Goal: Information Seeking & Learning: Learn about a topic

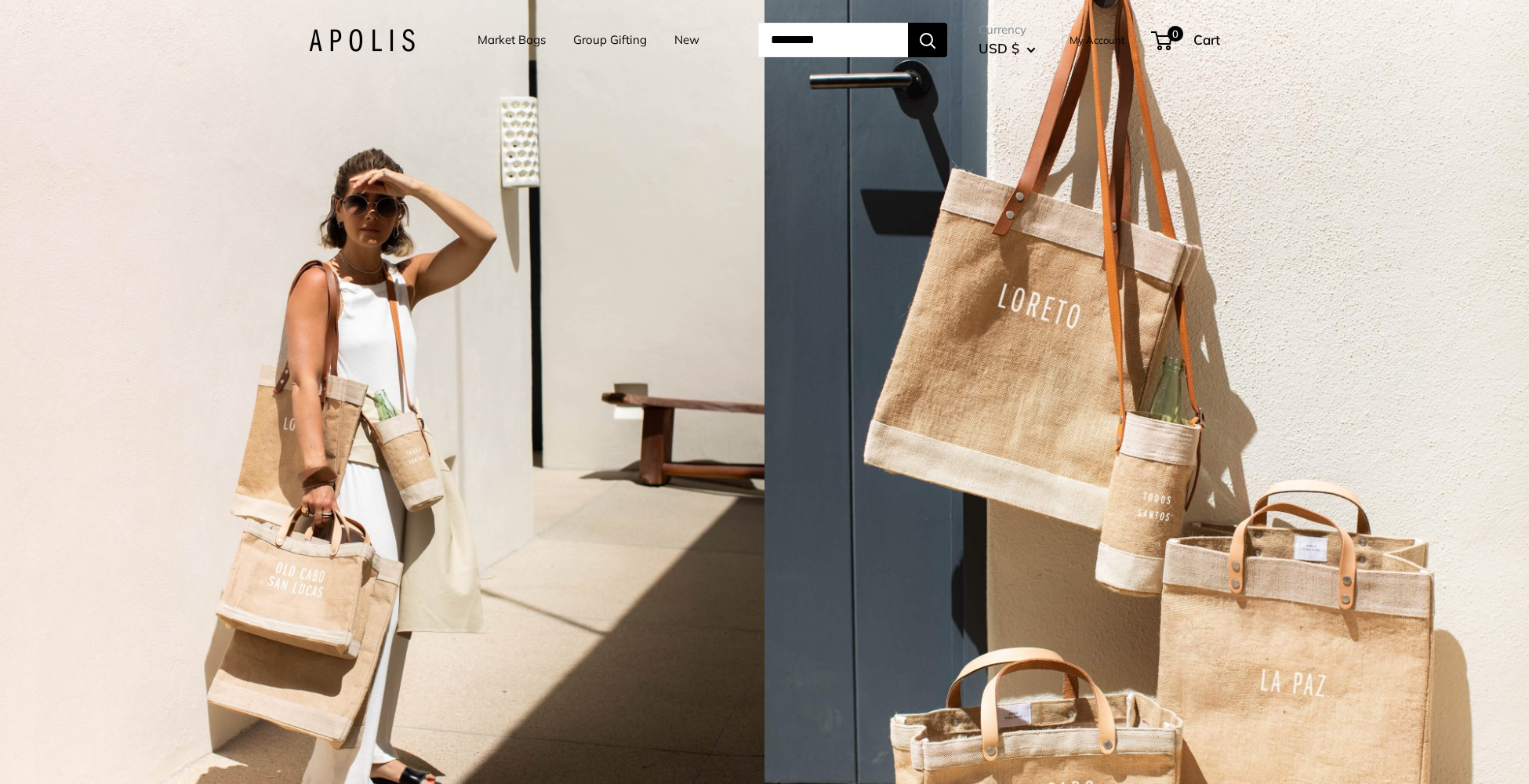
click at [504, 191] on div "2 / 7" at bounding box center [382, 392] width 764 height 784
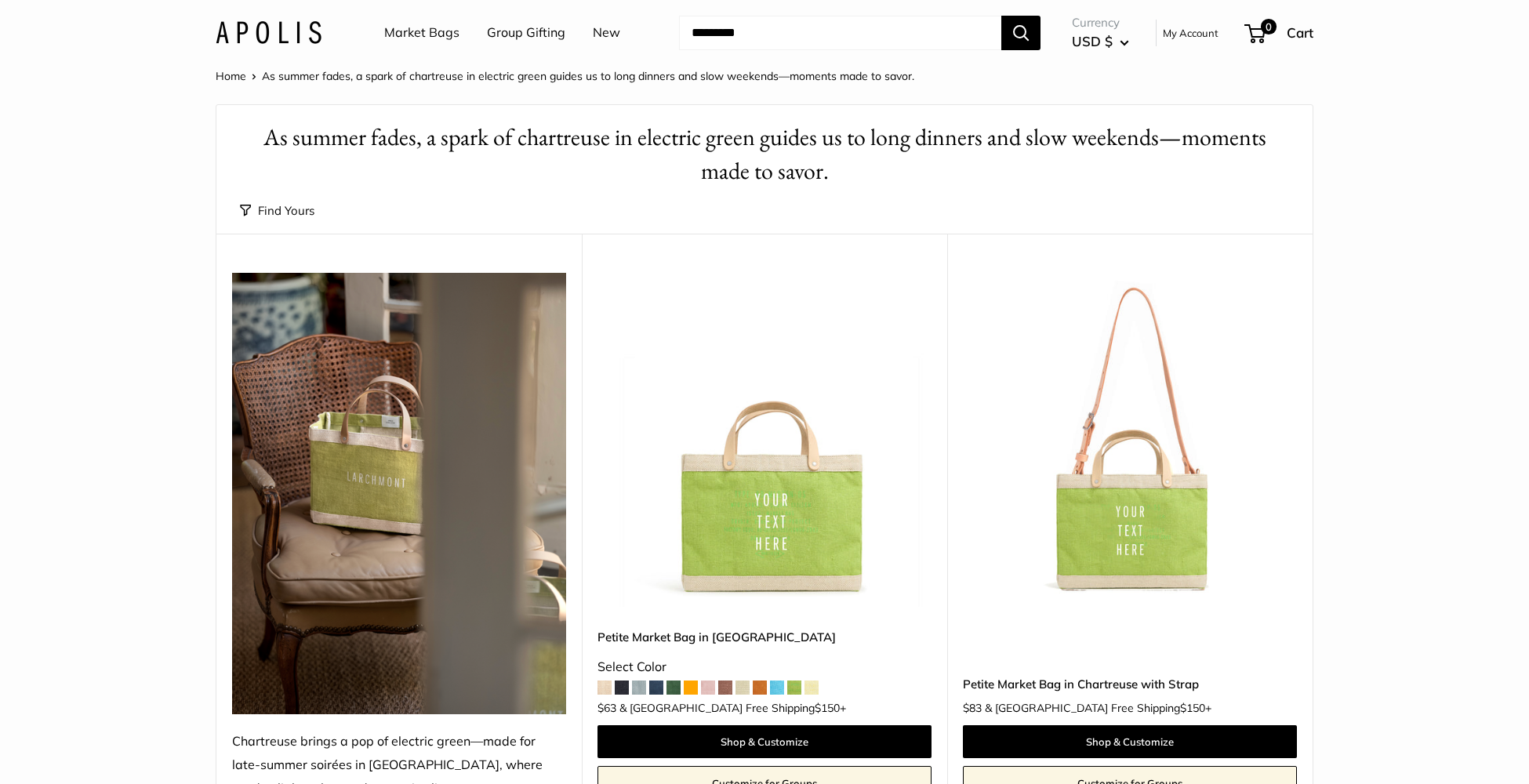
click at [519, 31] on link "Group Gifting" at bounding box center [526, 33] width 78 height 24
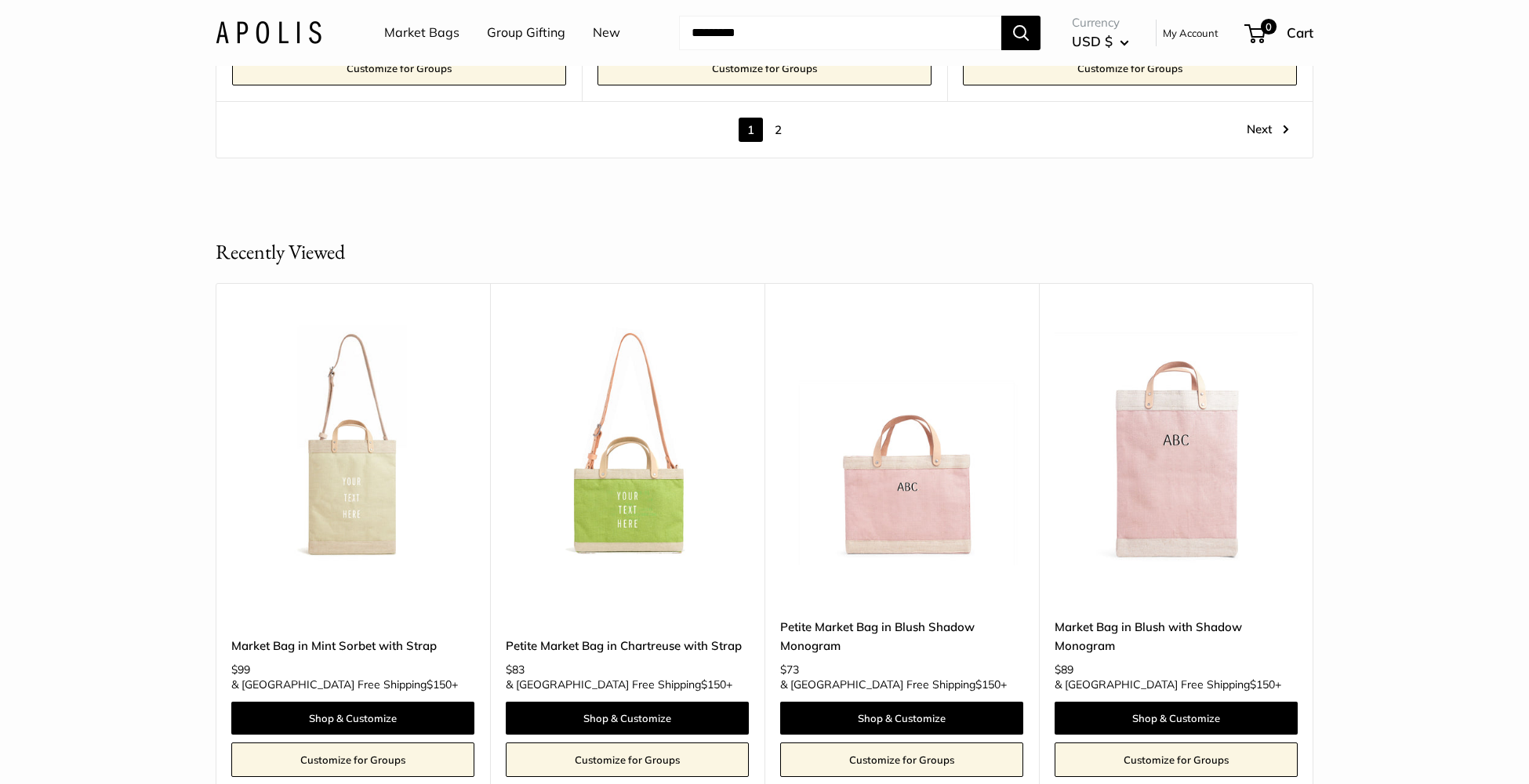
scroll to position [9161, 0]
click at [782, 119] on link "2" at bounding box center [777, 130] width 25 height 24
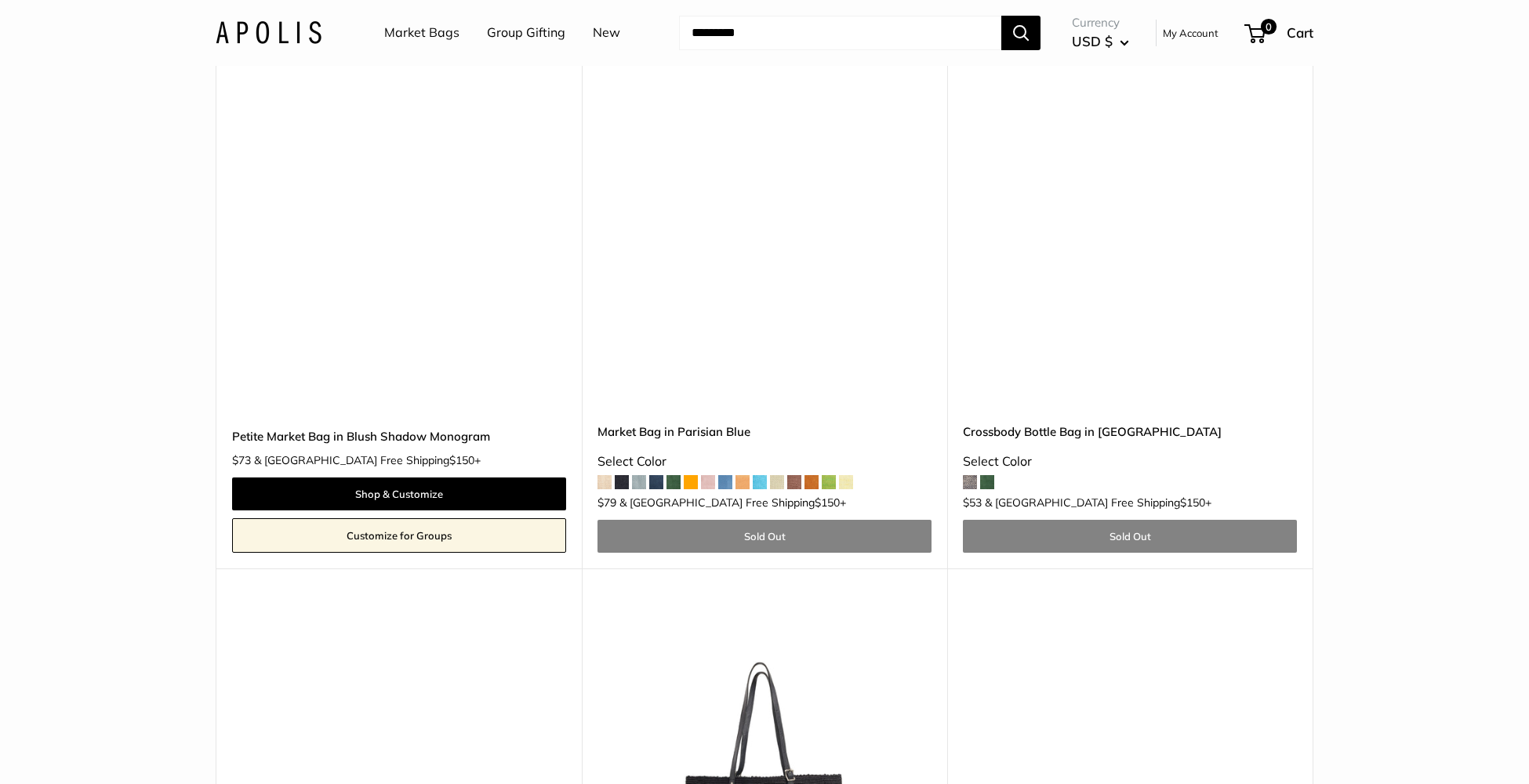
scroll to position [3098, 0]
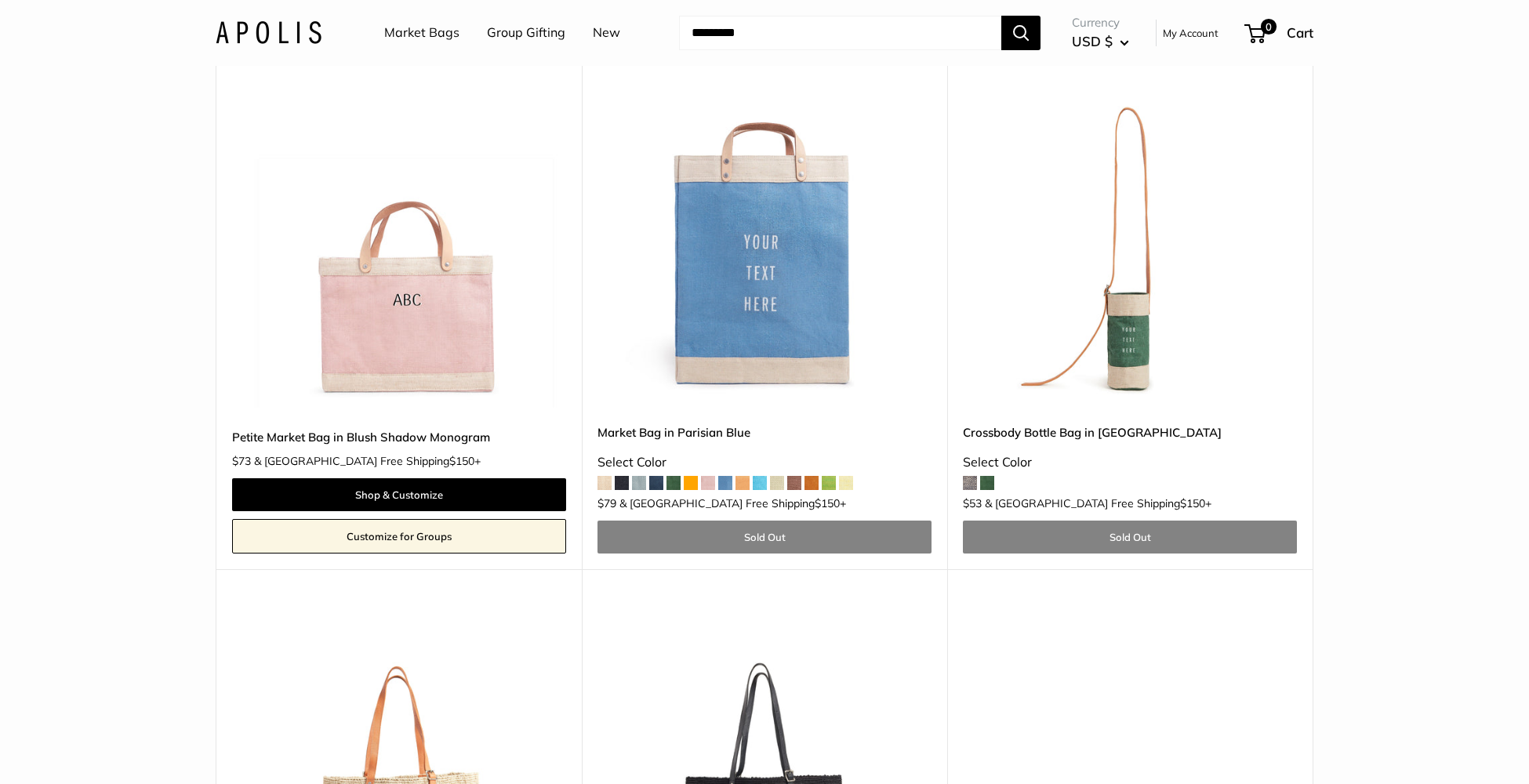
click at [0, 0] on img at bounding box center [0, 0] width 0 height 0
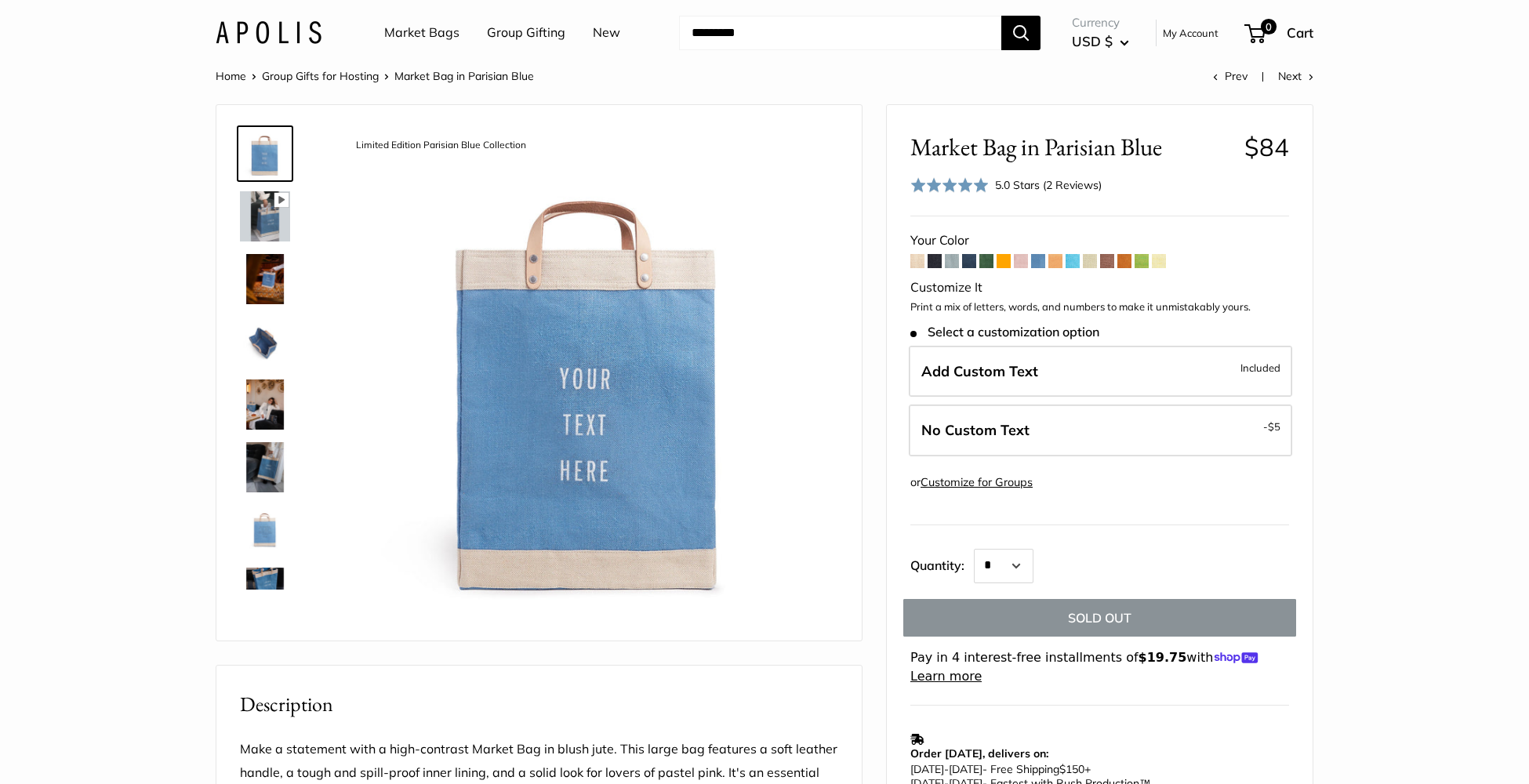
click at [988, 262] on span at bounding box center [986, 261] width 14 height 14
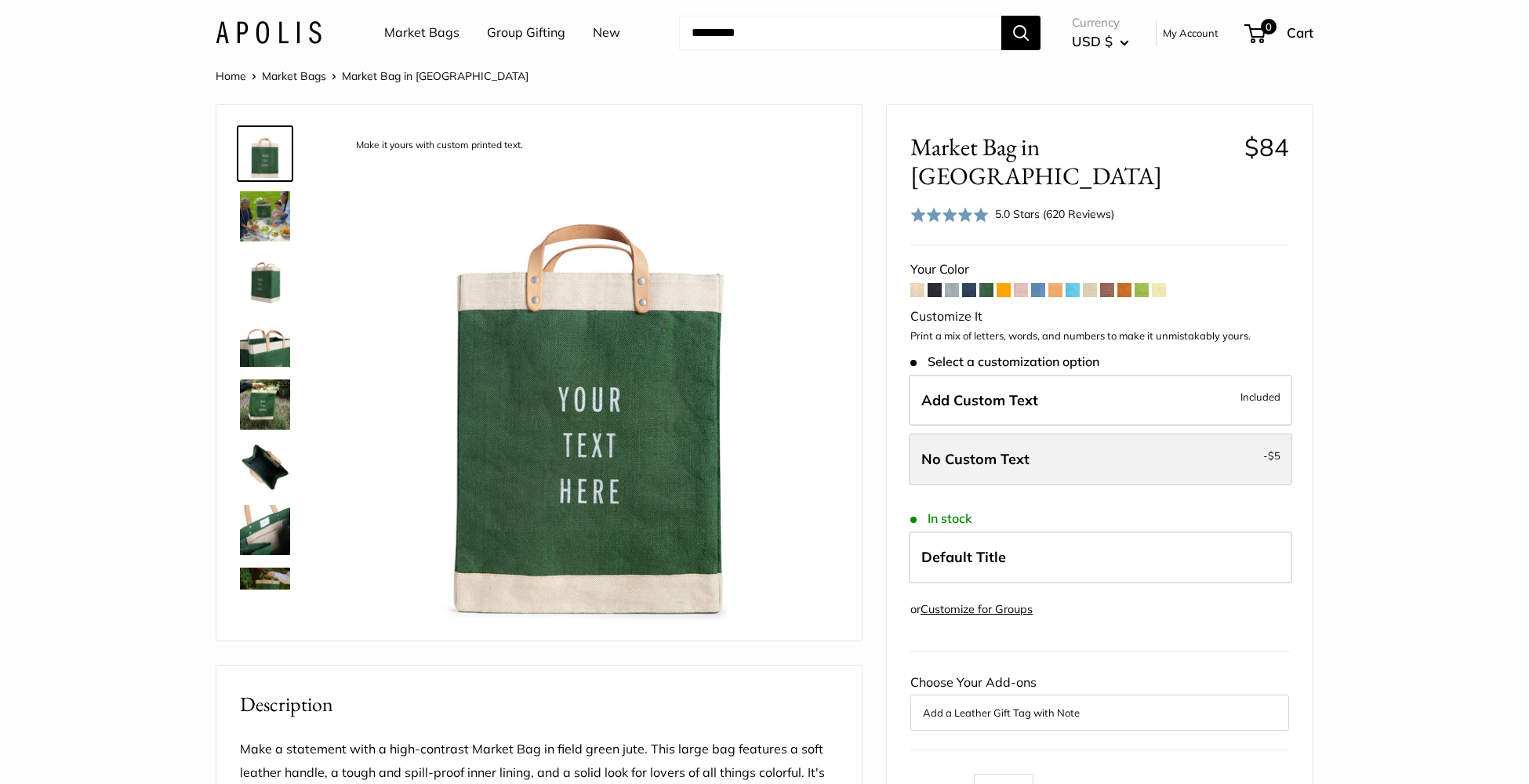
click at [1016, 443] on label "No Custom Text - $5" at bounding box center [1100, 459] width 383 height 52
click at [1003, 433] on label "No Custom Text - $5" at bounding box center [1100, 459] width 383 height 52
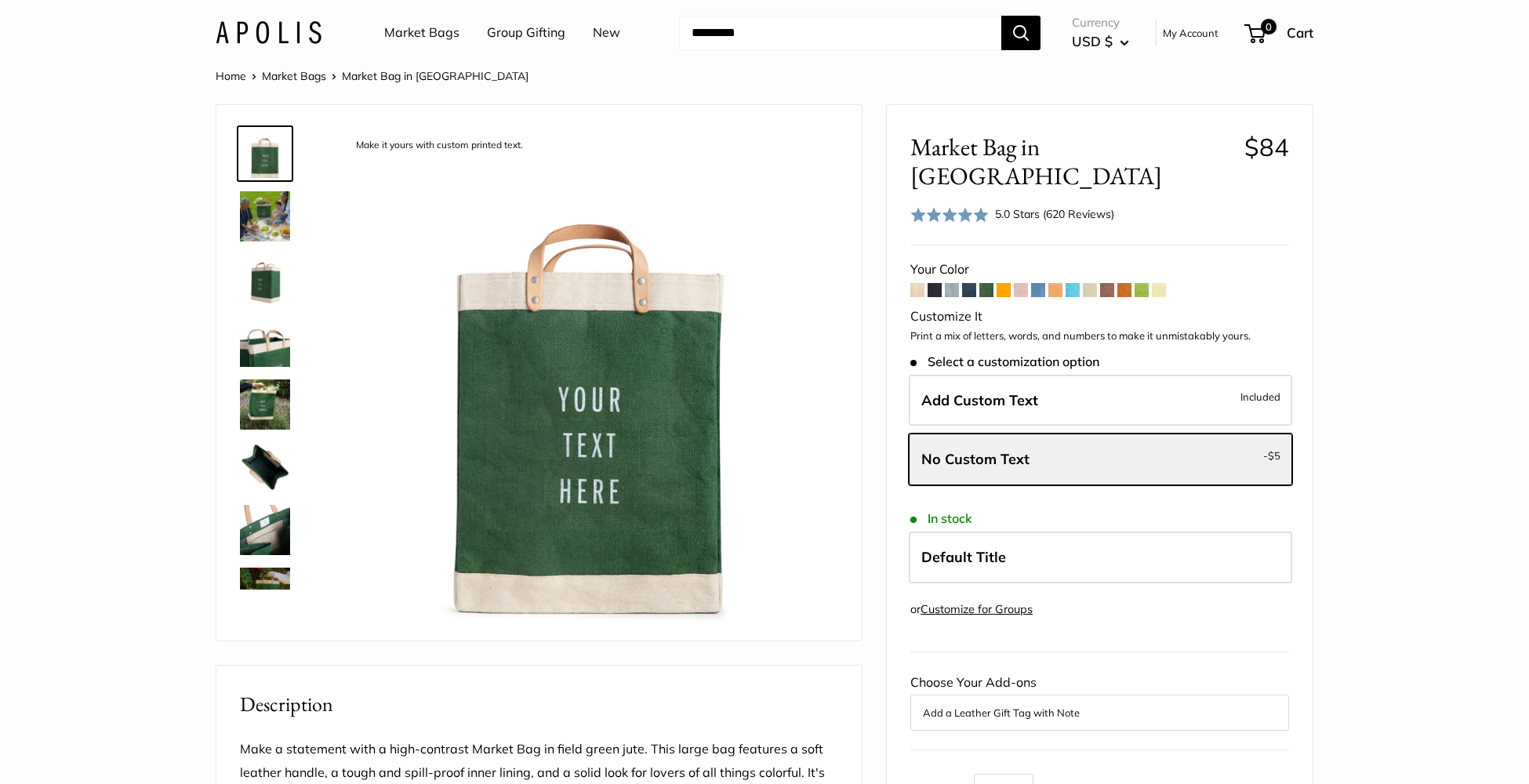
click at [1041, 283] on span at bounding box center [1038, 290] width 14 height 14
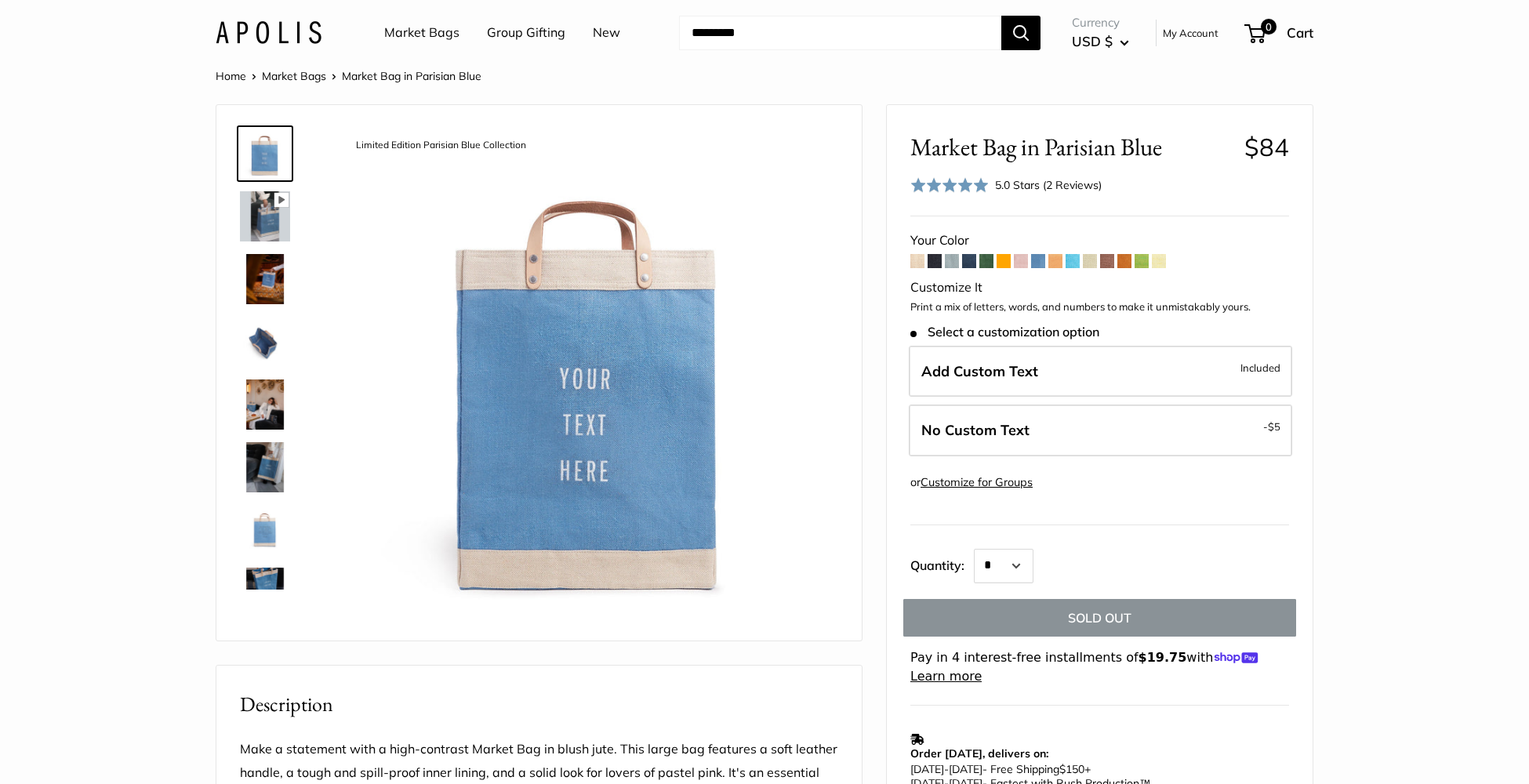
click at [1056, 257] on span at bounding box center [1055, 261] width 14 height 14
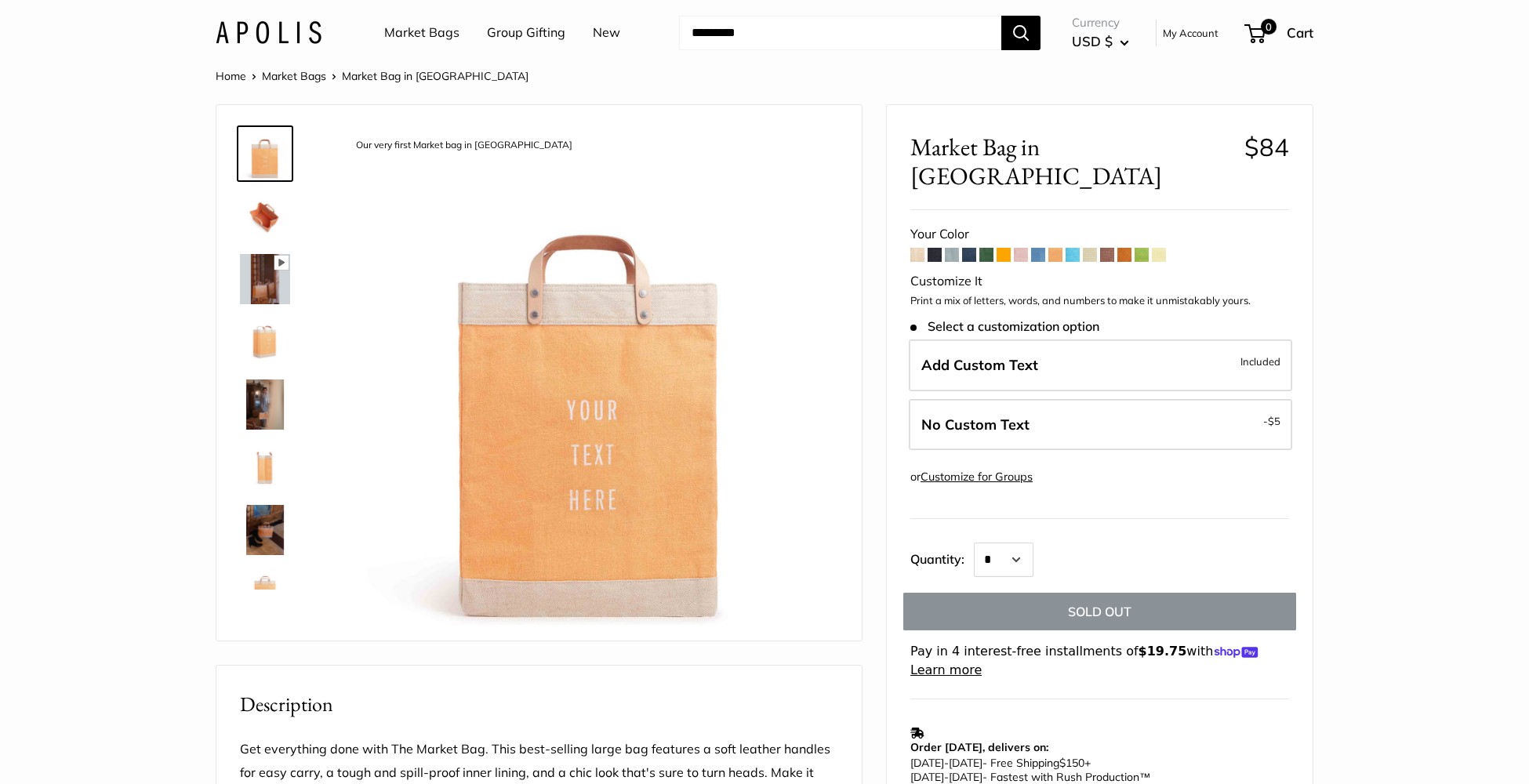
click at [1074, 248] on span at bounding box center [1072, 255] width 14 height 14
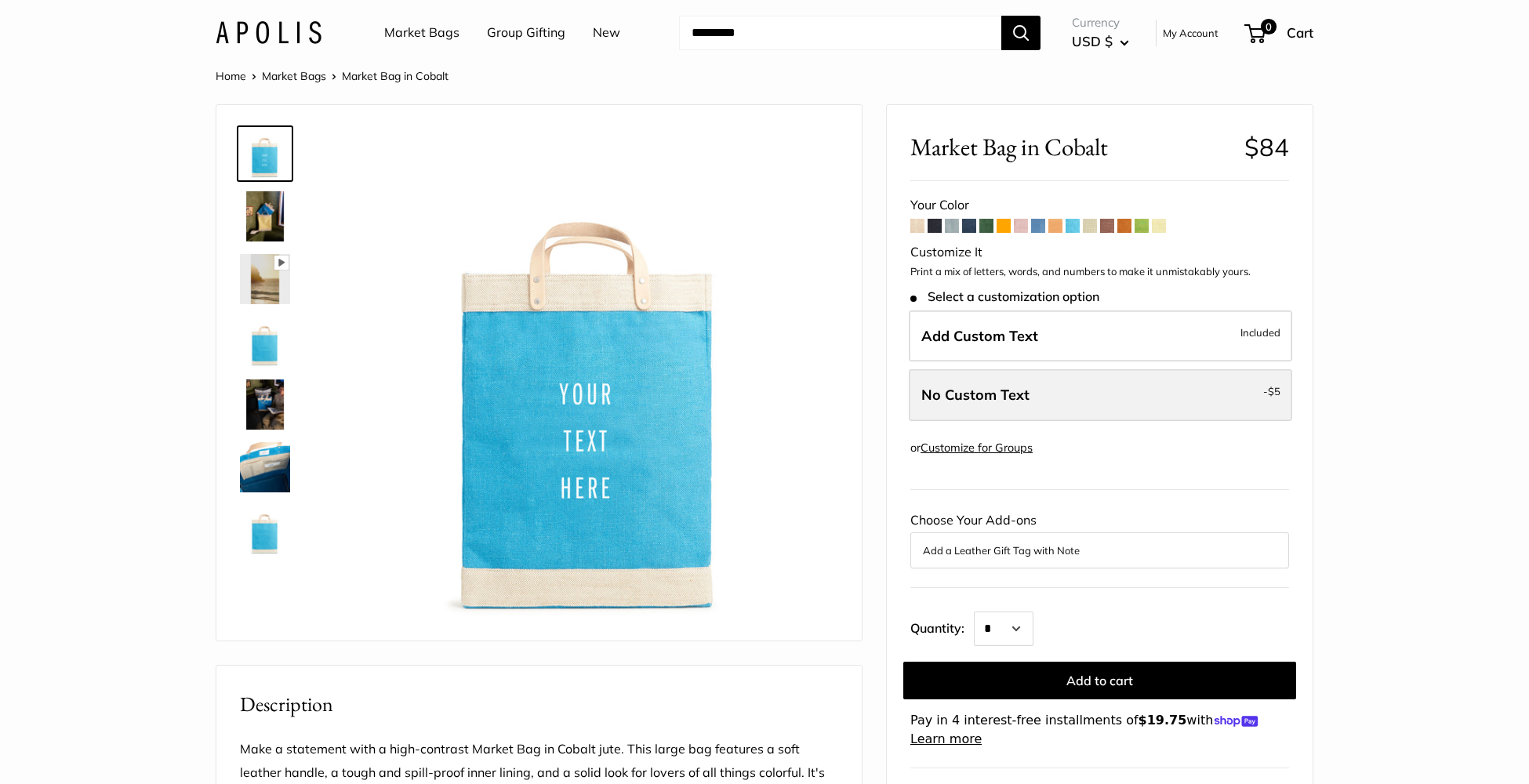
click at [1050, 383] on label "No Custom Text - $5" at bounding box center [1100, 395] width 383 height 52
click at [1090, 226] on span at bounding box center [1090, 225] width 14 height 14
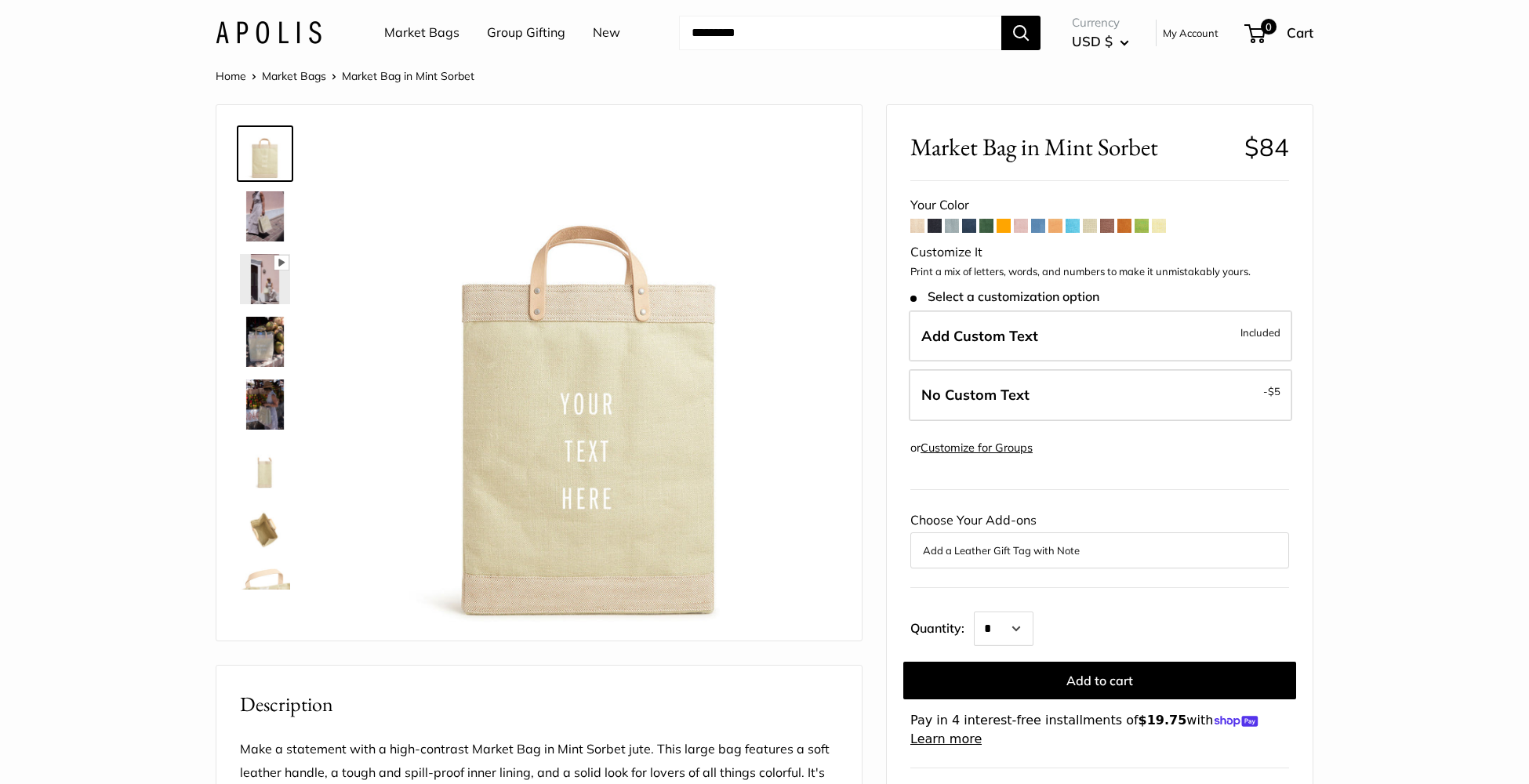
click at [1107, 225] on span at bounding box center [1107, 225] width 14 height 14
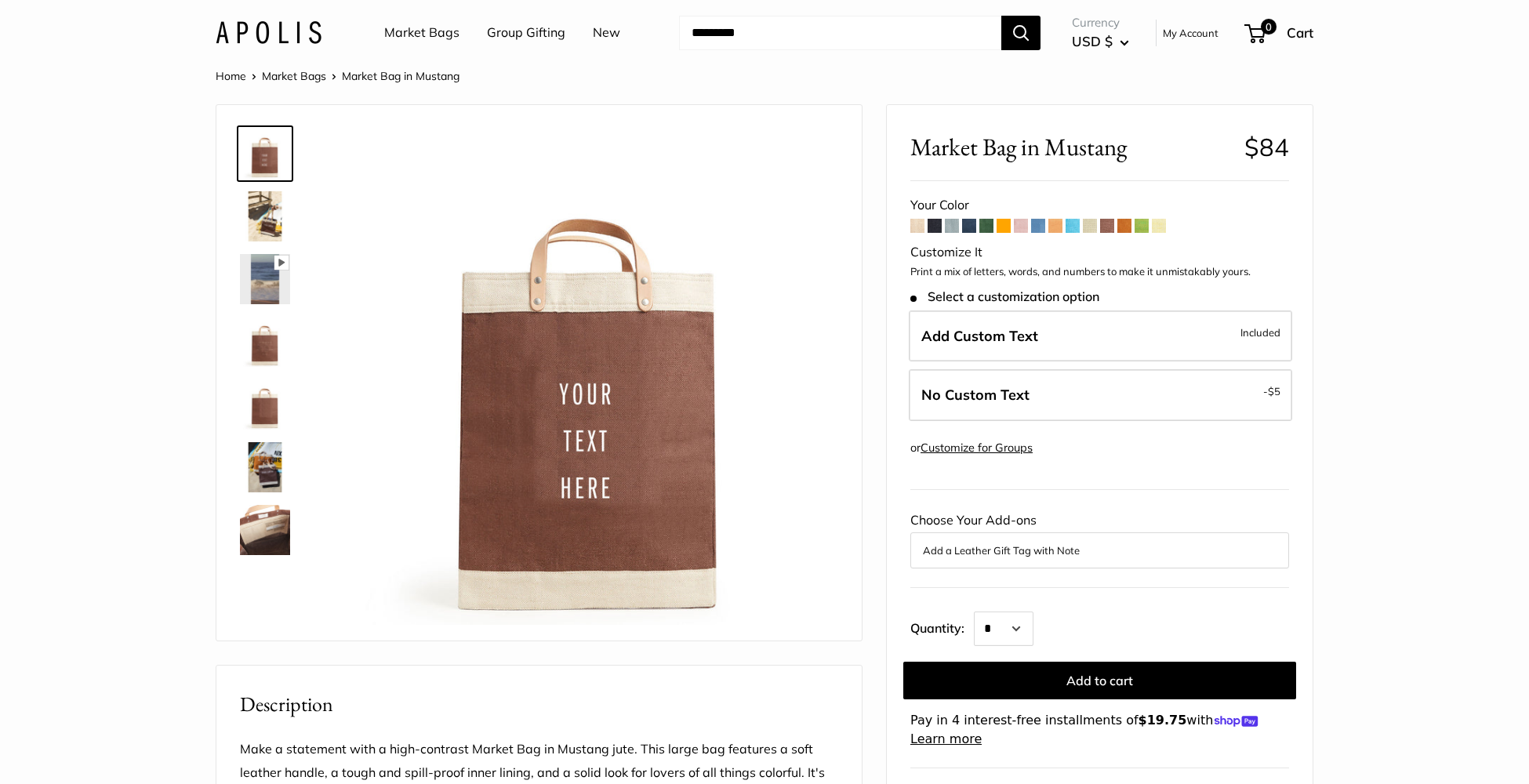
click at [1124, 221] on span at bounding box center [1124, 225] width 14 height 14
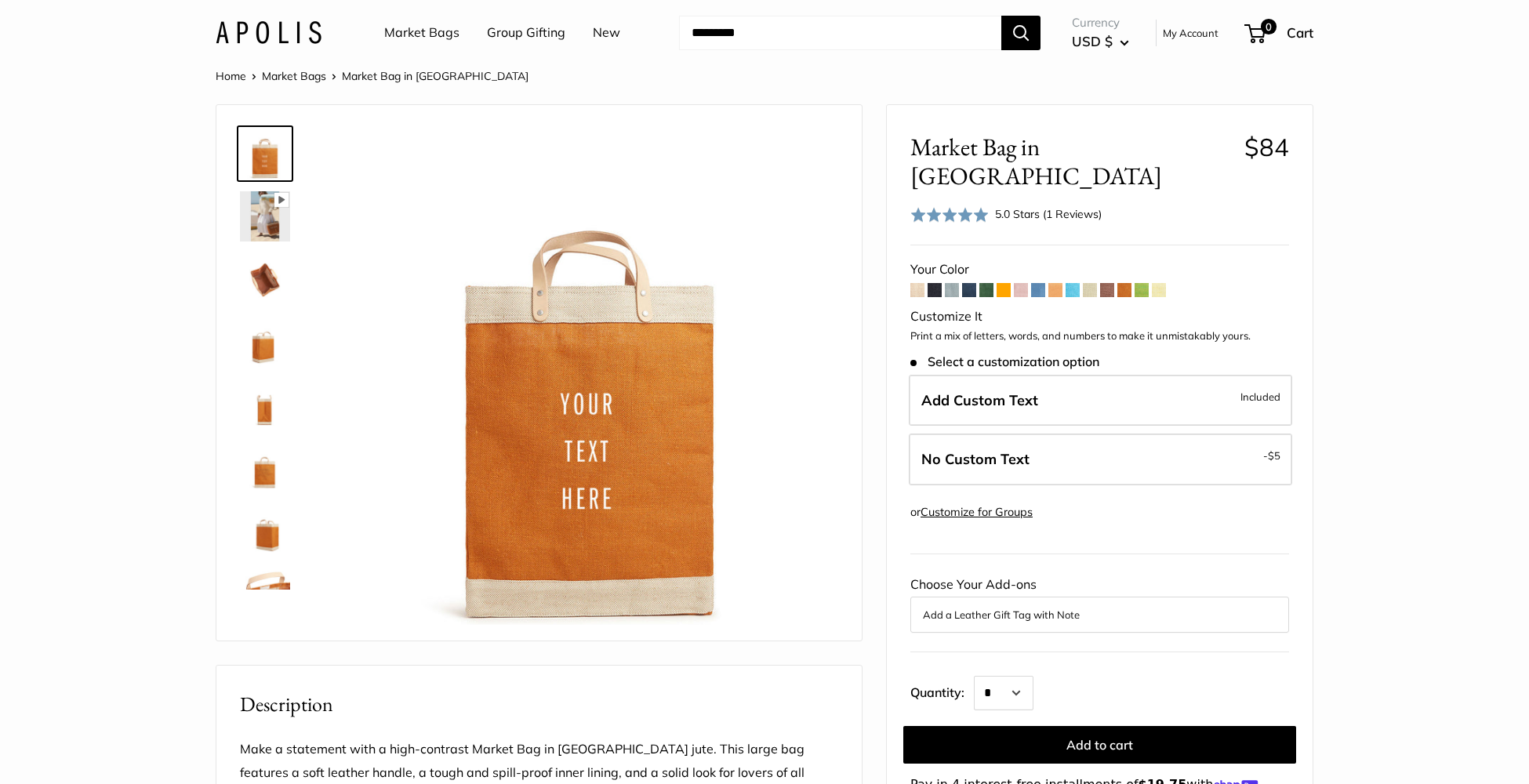
click at [1027, 206] on div "5.0 Stars (1 Reviews)" at bounding box center [1048, 215] width 107 height 18
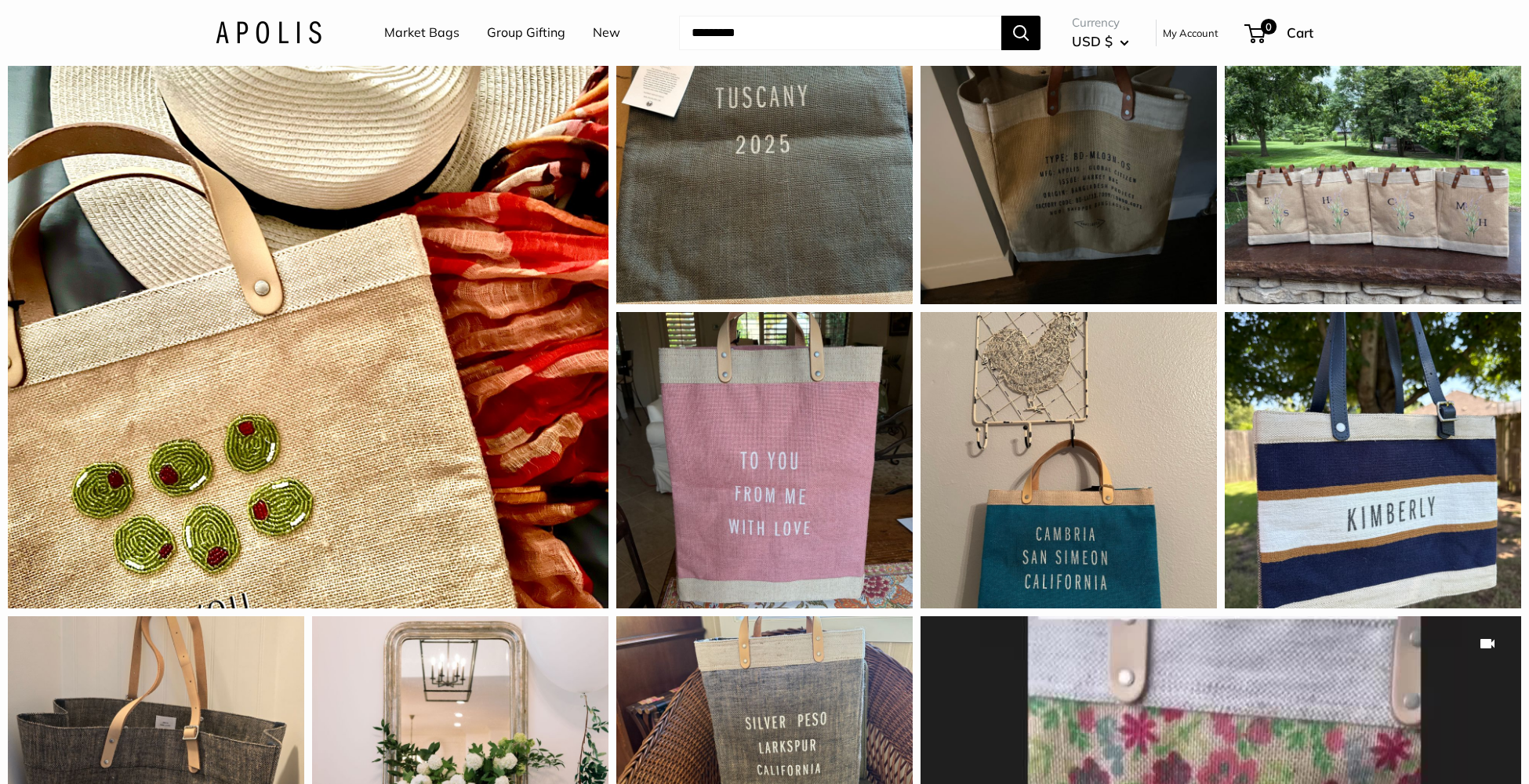
scroll to position [565, 0]
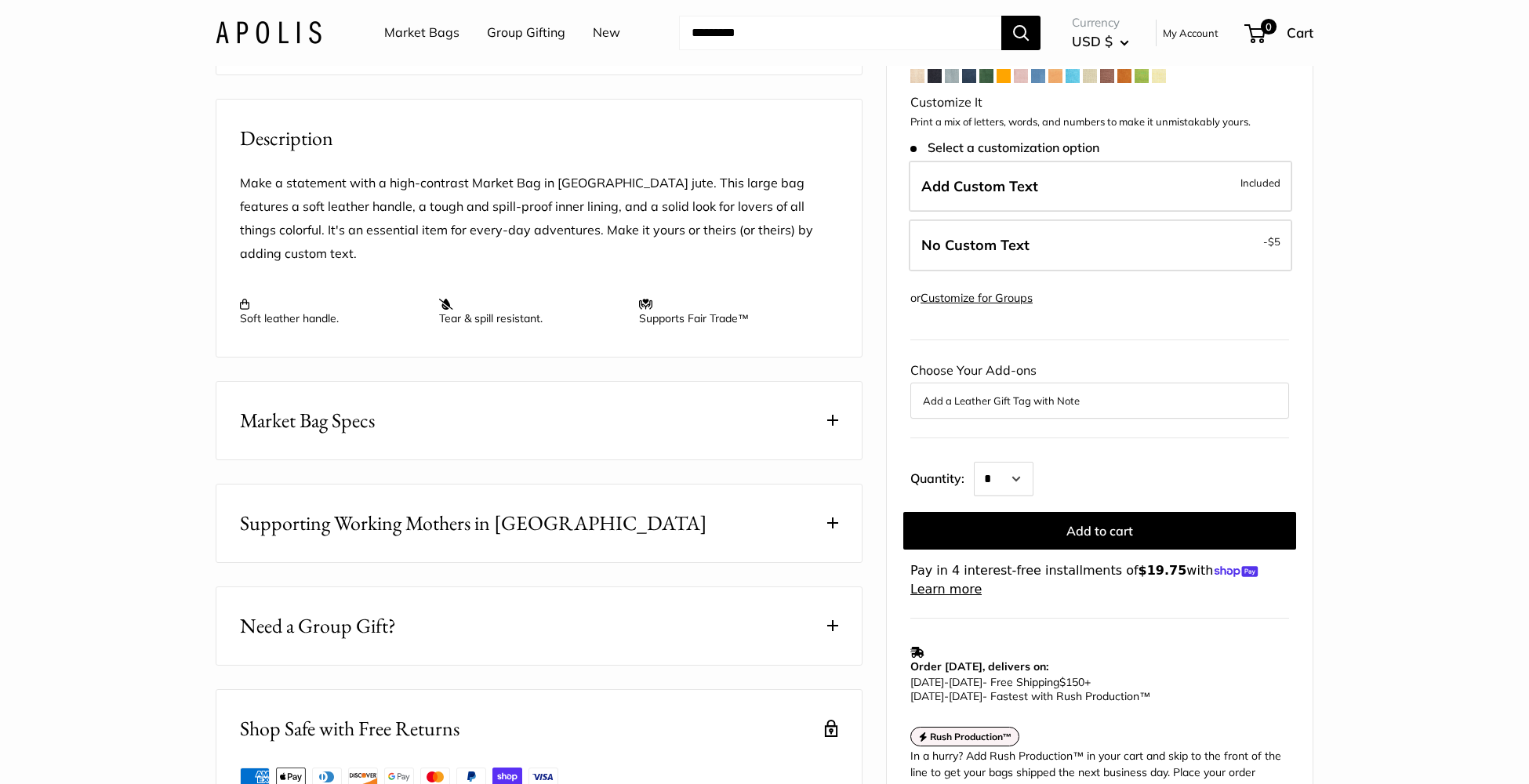
click at [415, 32] on link "Market Bags" at bounding box center [421, 33] width 75 height 24
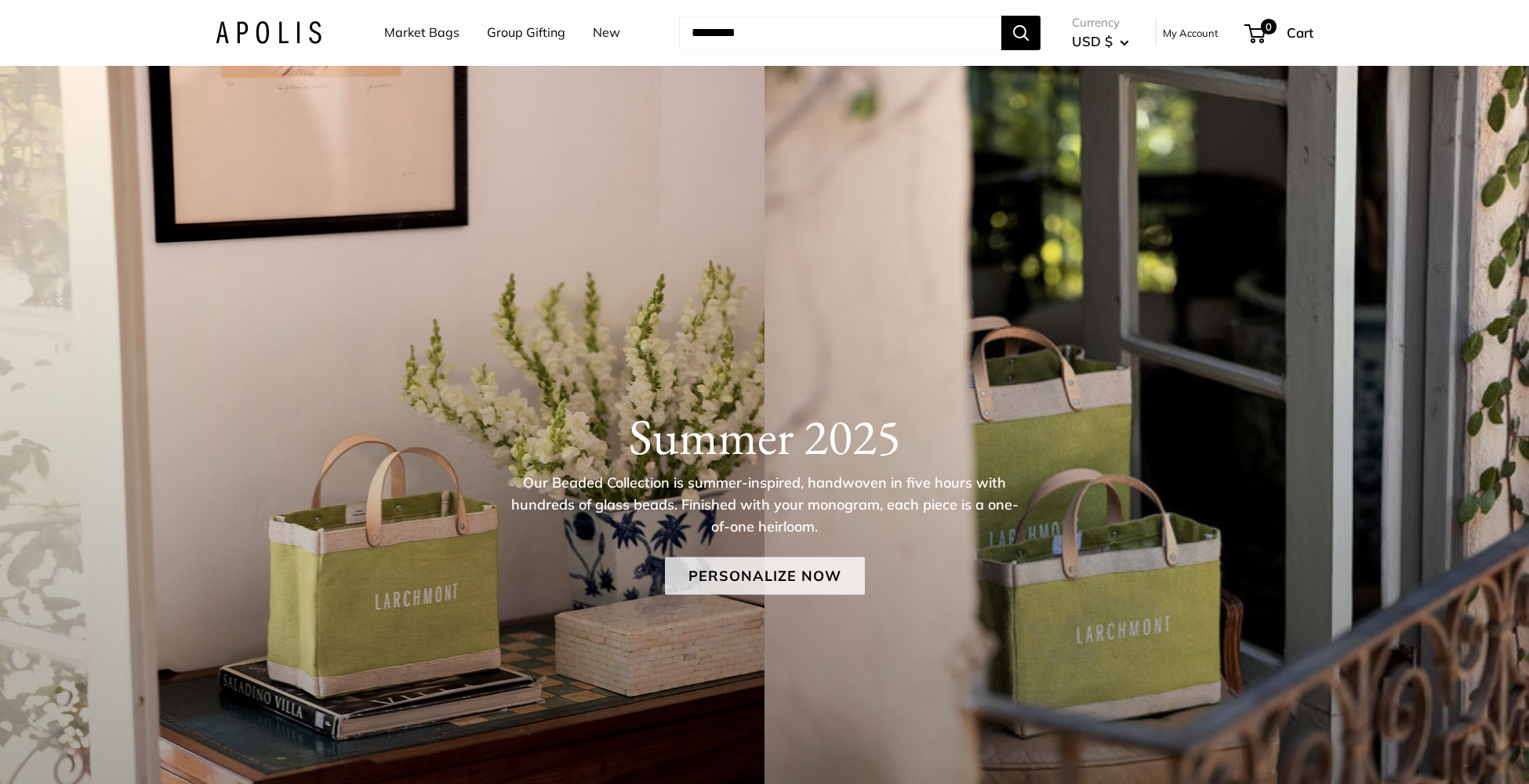
click at [801, 590] on link "Personalize Now" at bounding box center [764, 575] width 200 height 37
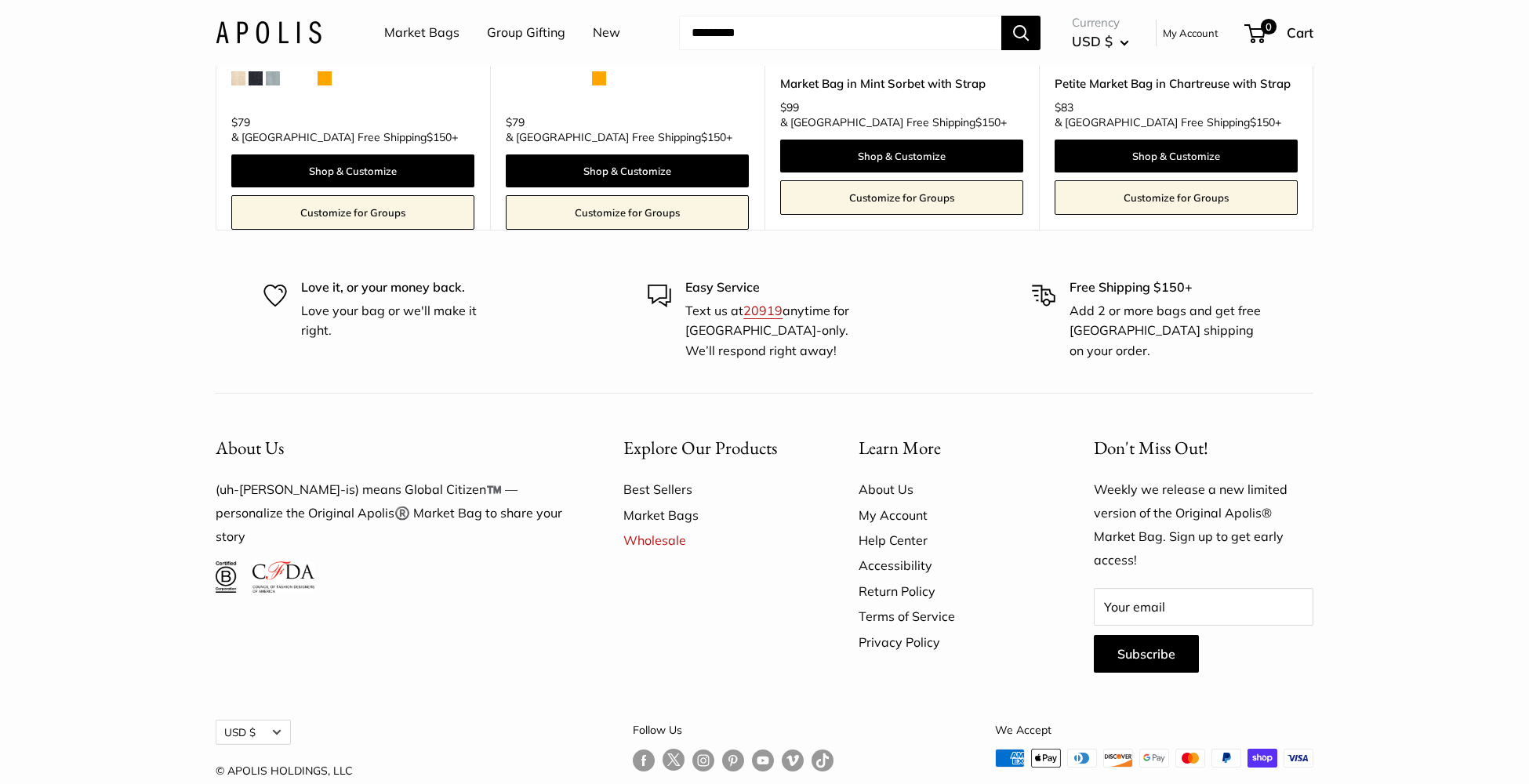
scroll to position [10102, 0]
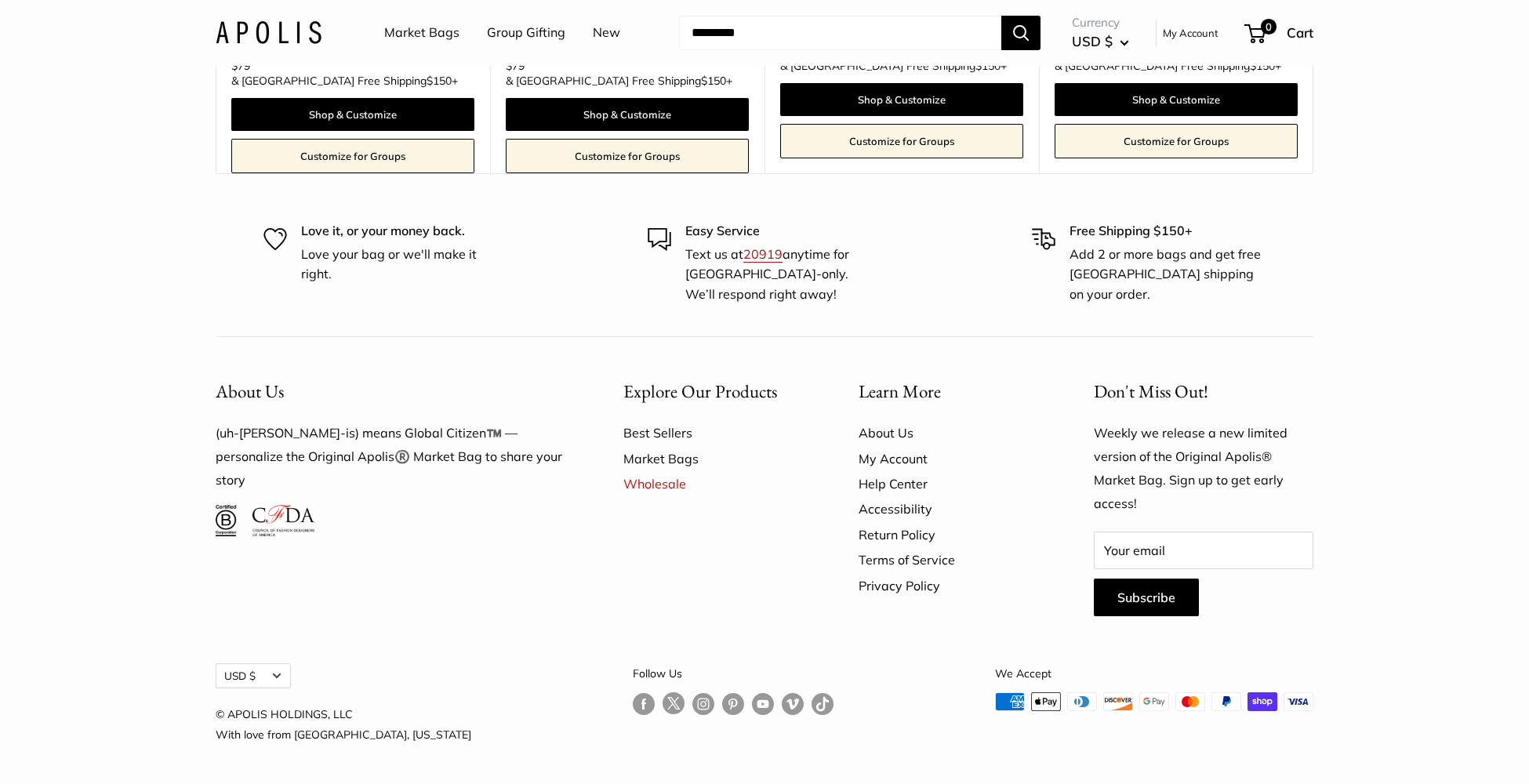
click at [692, 702] on link "Follow us on Instagram" at bounding box center [703, 703] width 22 height 23
